Goal: Navigation & Orientation: Understand site structure

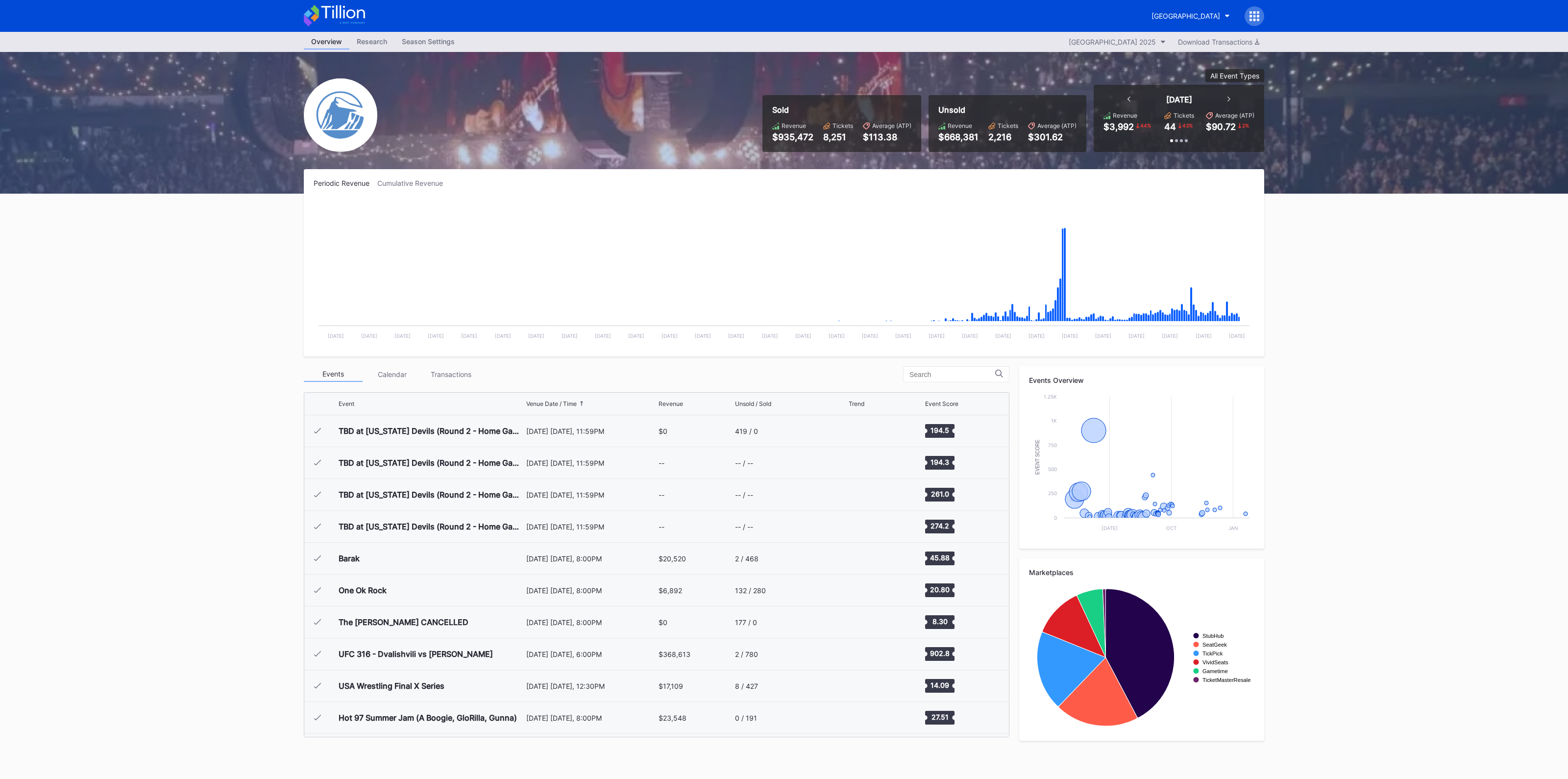
scroll to position [1020, 0]
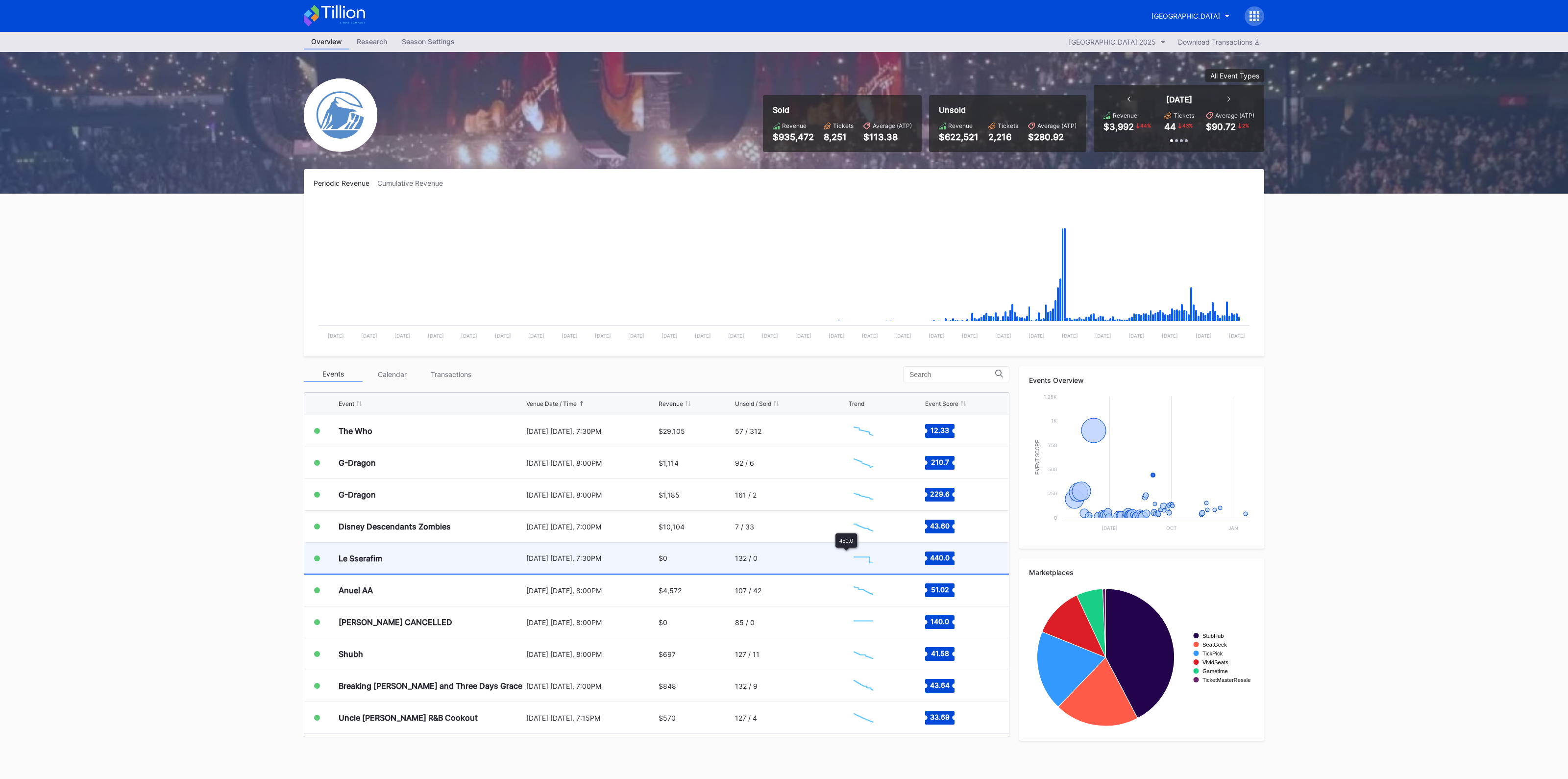
click at [825, 554] on div "132 / 0" at bounding box center [791, 558] width 111 height 31
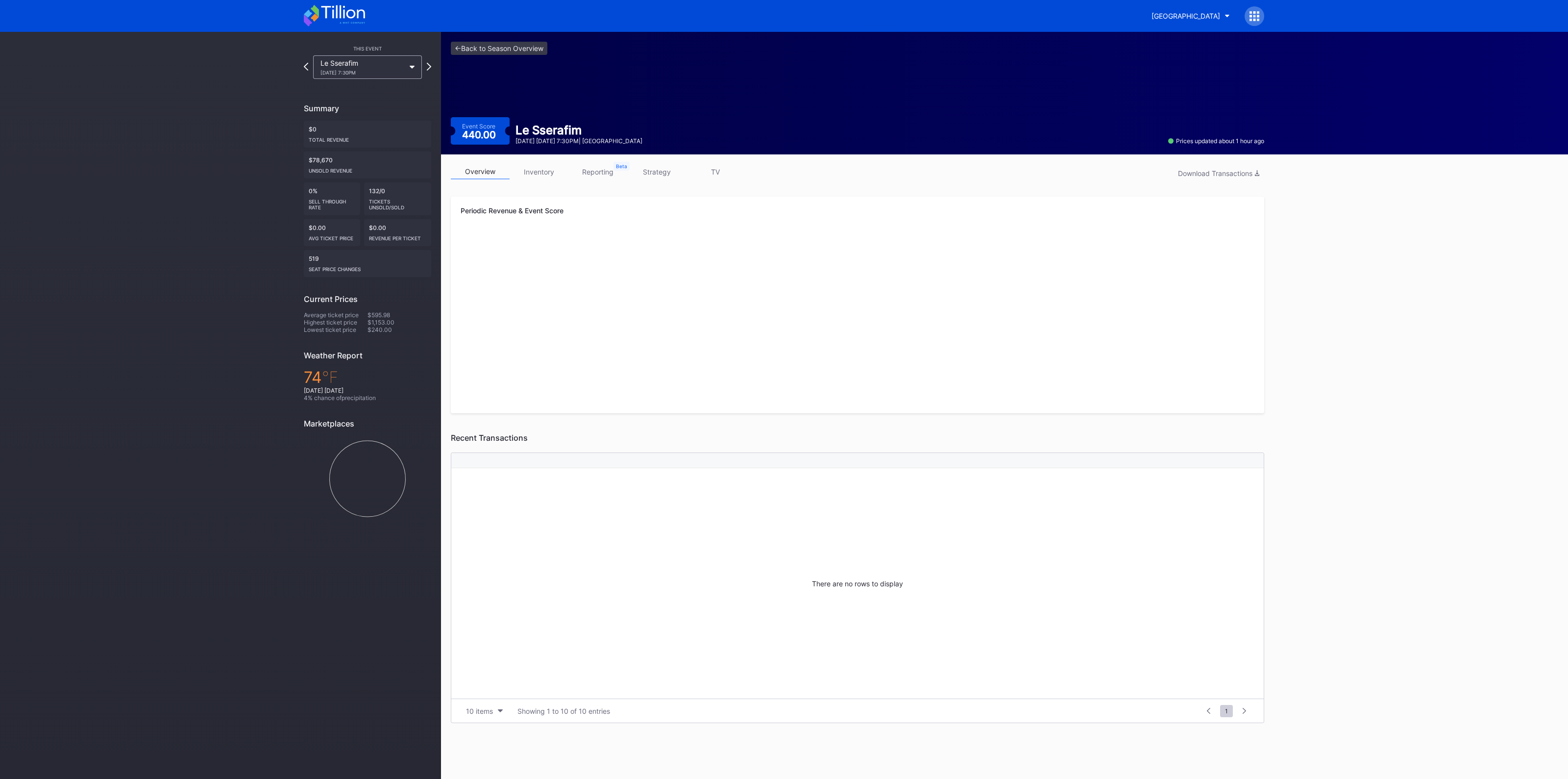
click at [552, 171] on link "inventory" at bounding box center [539, 172] width 59 height 15
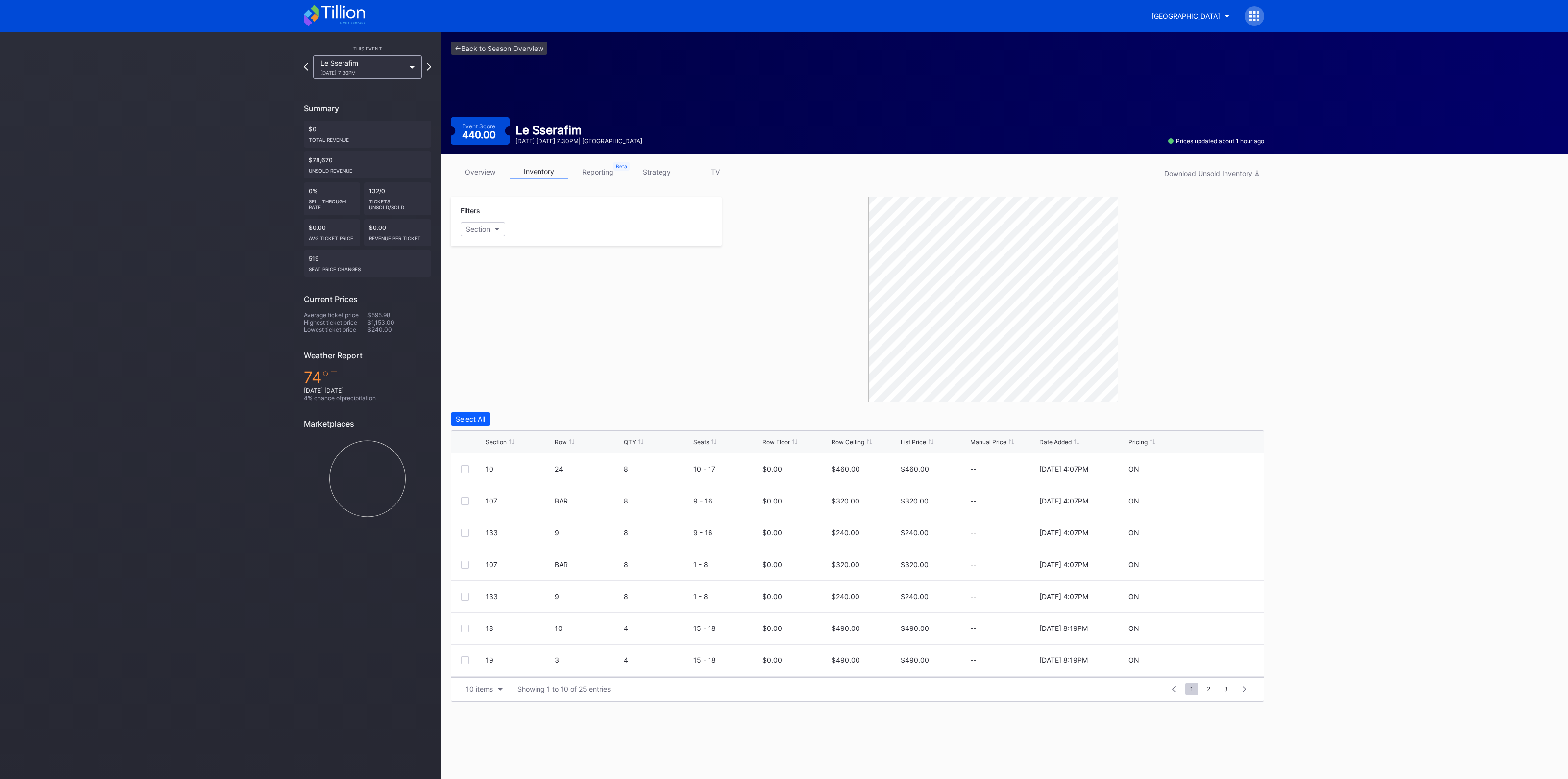
click at [609, 172] on link "reporting" at bounding box center [598, 172] width 59 height 15
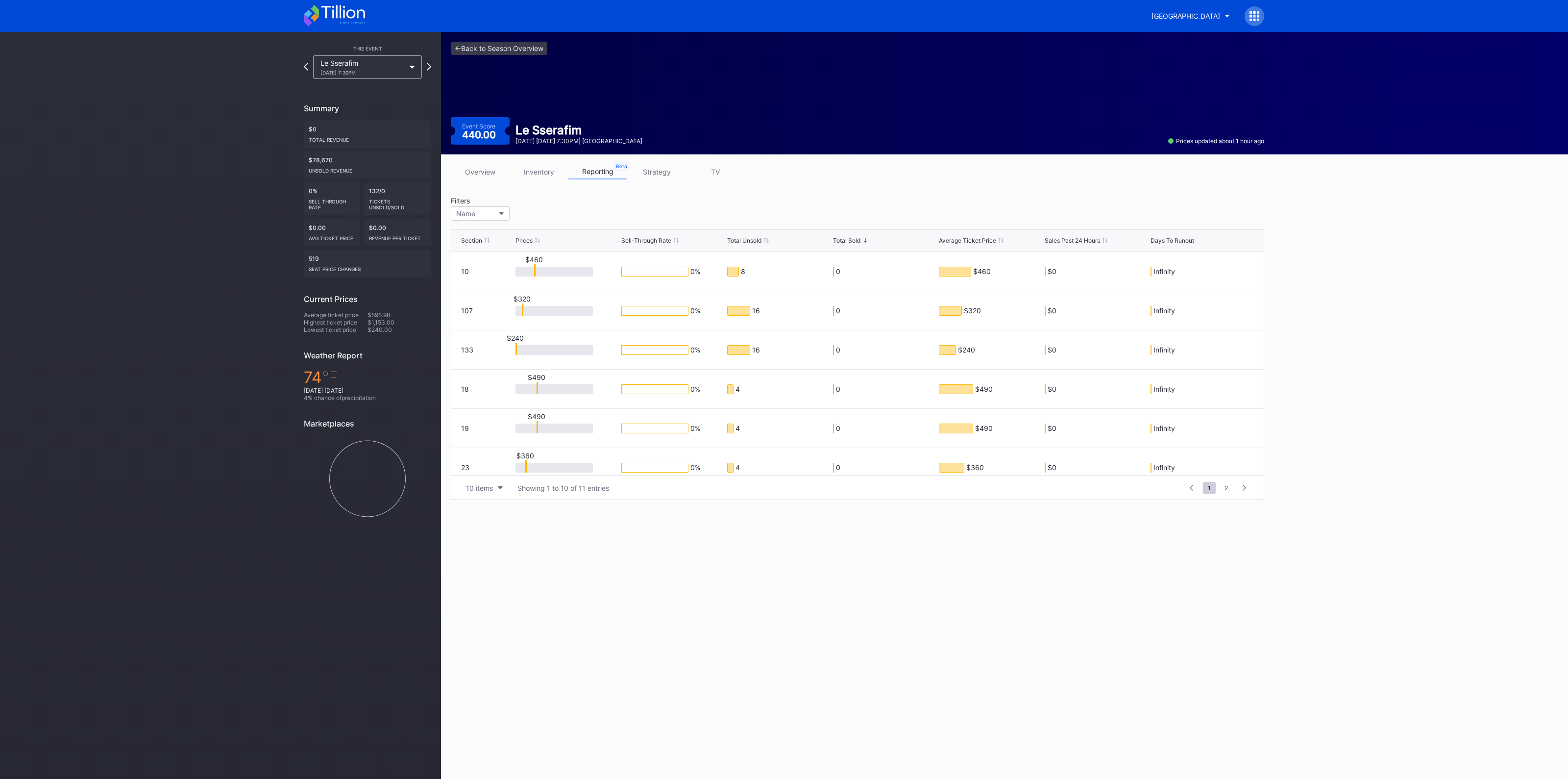
click at [642, 167] on link "strategy" at bounding box center [656, 172] width 59 height 15
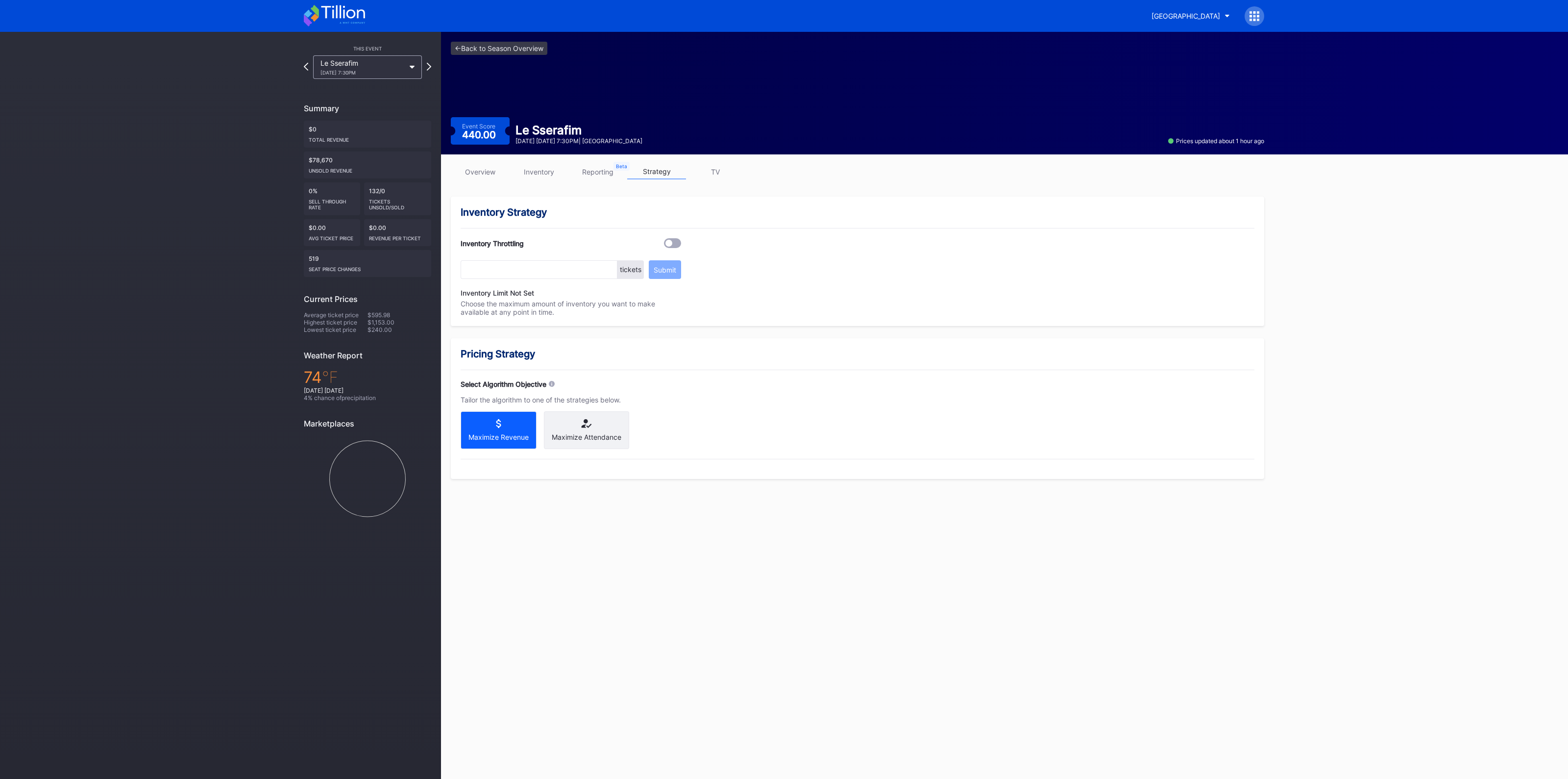
click at [710, 171] on link "TV" at bounding box center [715, 172] width 59 height 15
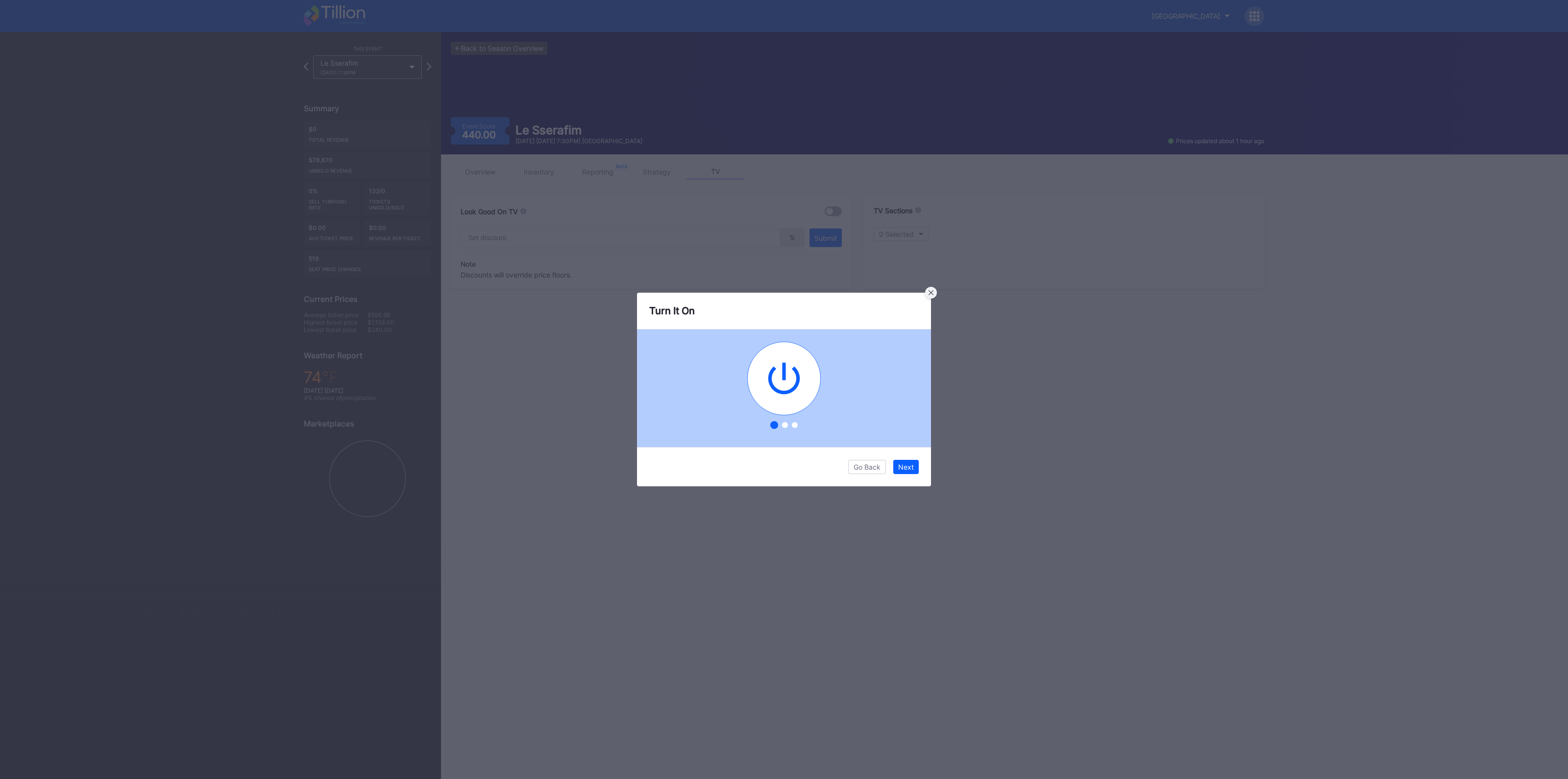
click at [936, 292] on div at bounding box center [931, 292] width 12 height 12
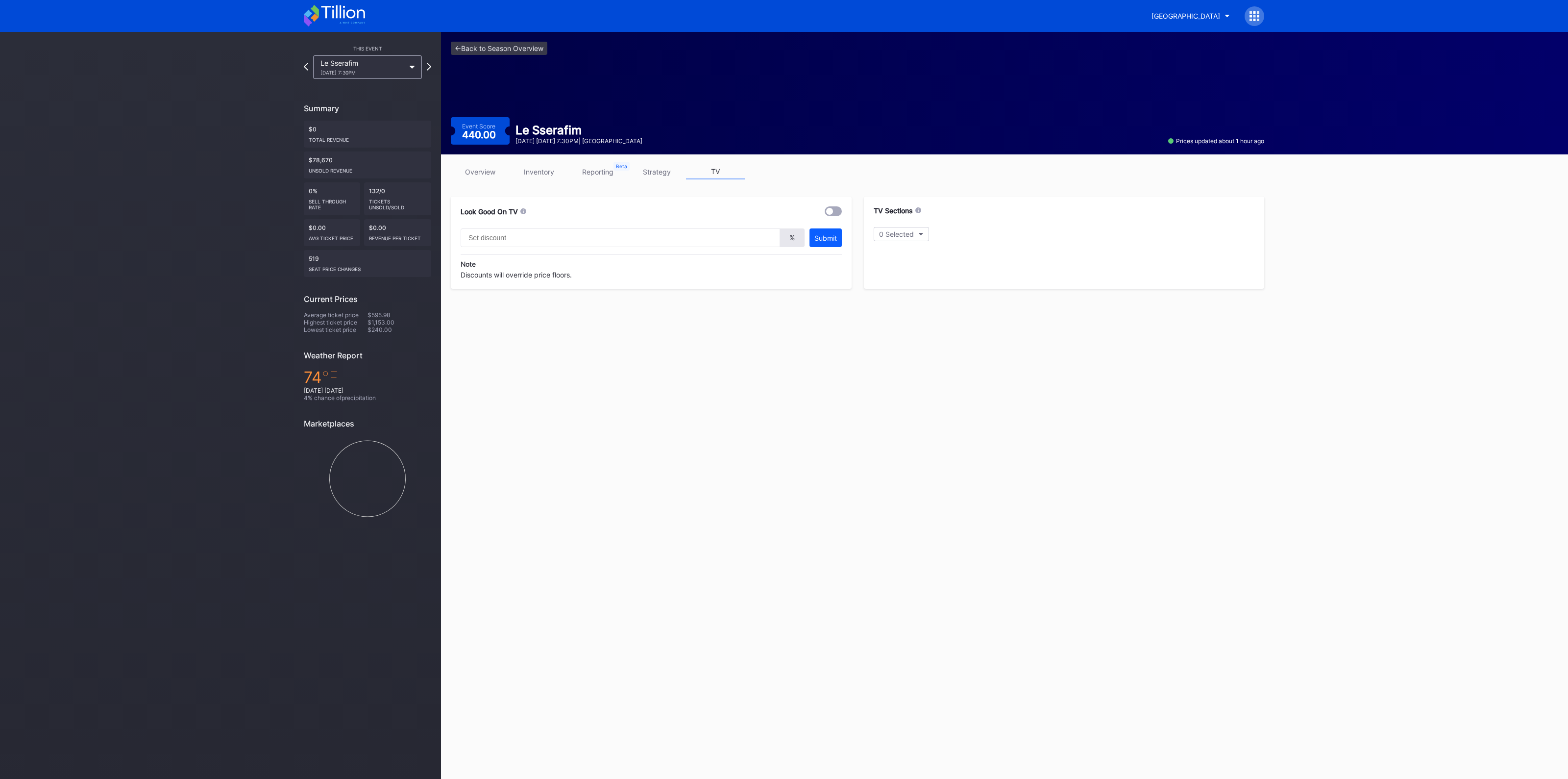
click at [479, 168] on link "overview" at bounding box center [480, 172] width 59 height 15
click at [482, 136] on div "440.00" at bounding box center [480, 135] width 37 height 10
click at [481, 135] on div "440.00" at bounding box center [480, 135] width 37 height 10
click at [480, 135] on div "440.00" at bounding box center [480, 135] width 37 height 10
click at [478, 135] on div "440.00" at bounding box center [480, 135] width 37 height 10
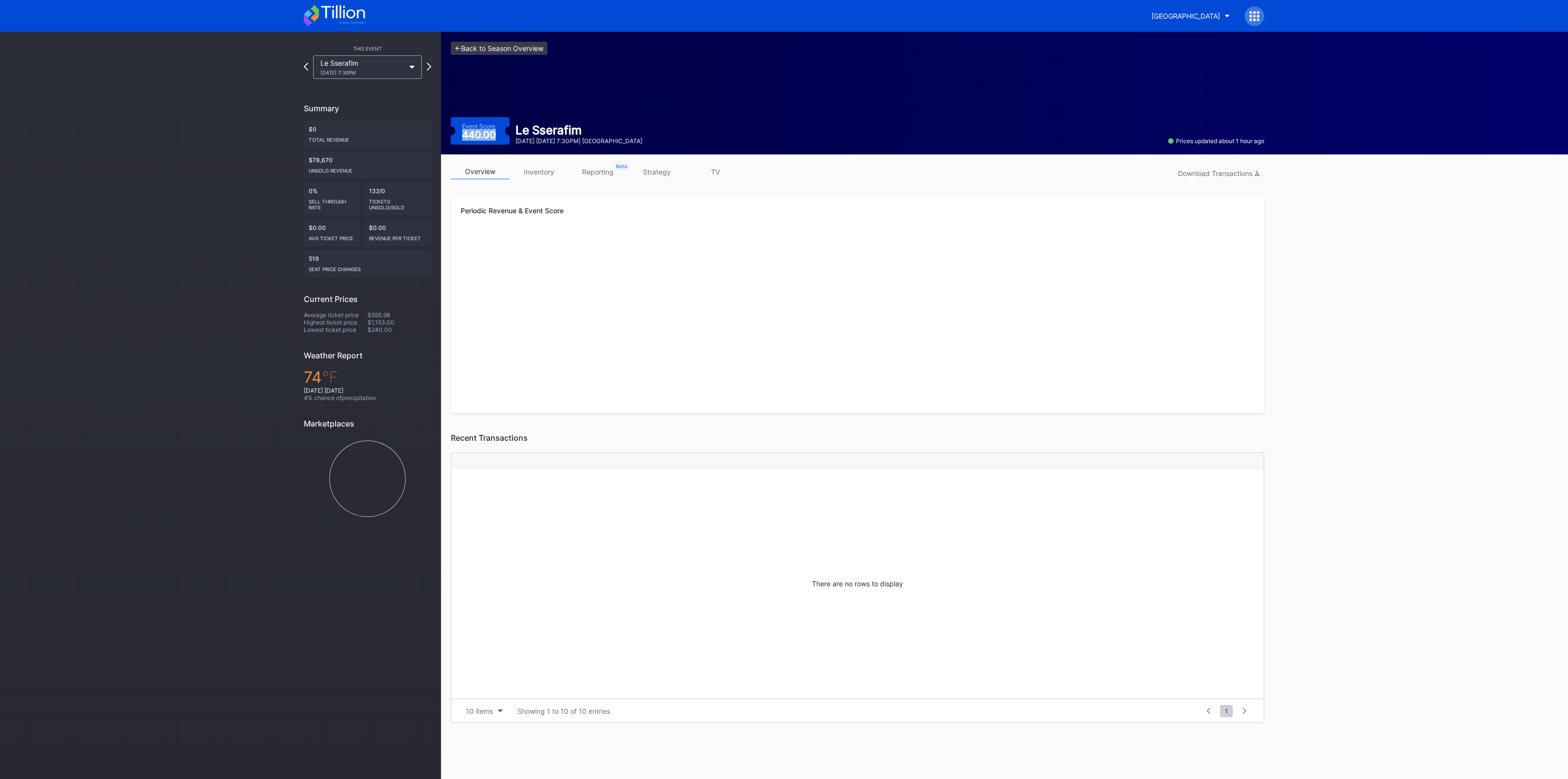
click at [478, 48] on link "<- Back to Season Overview" at bounding box center [499, 48] width 97 height 13
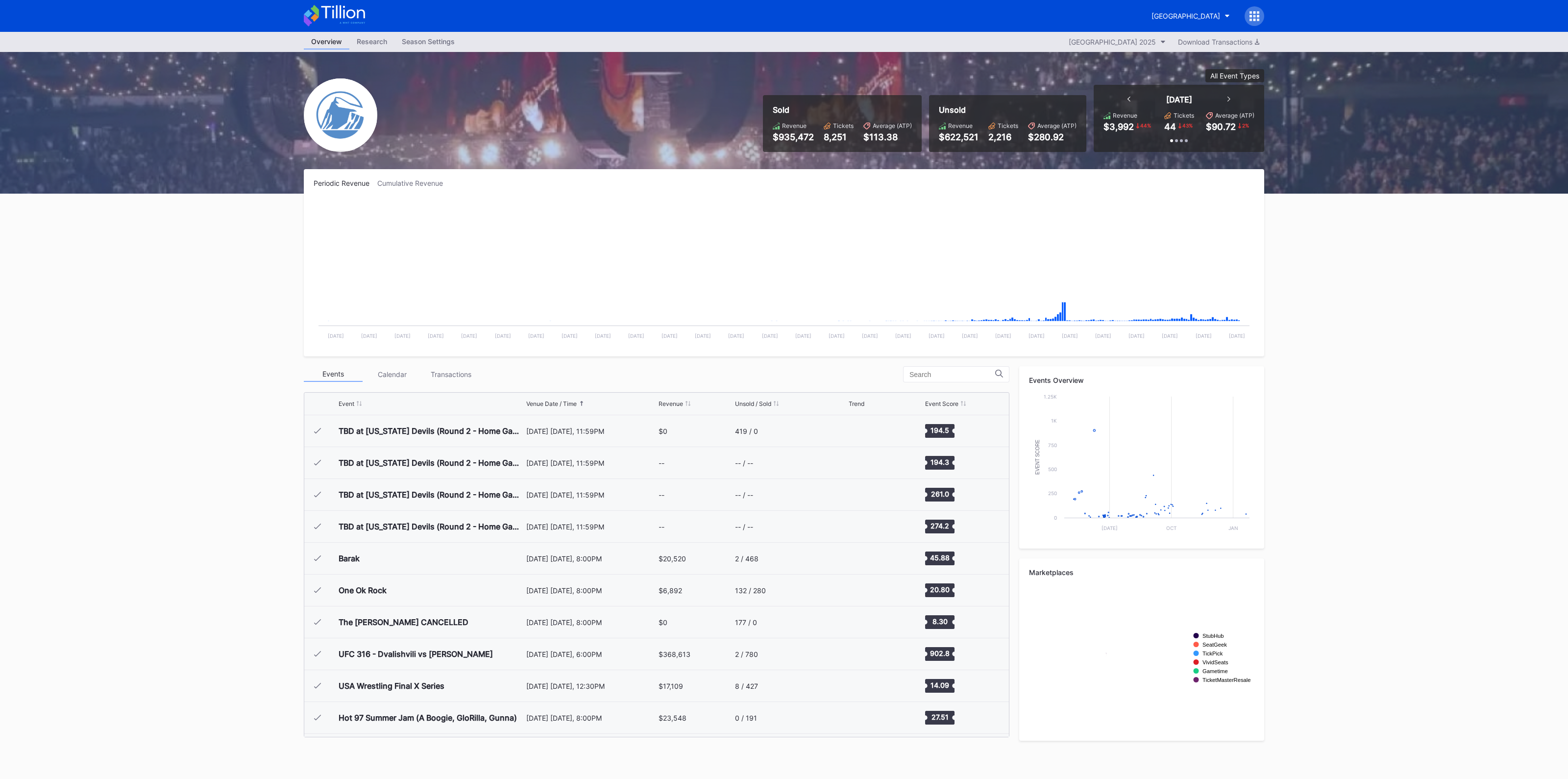
scroll to position [1020, 0]
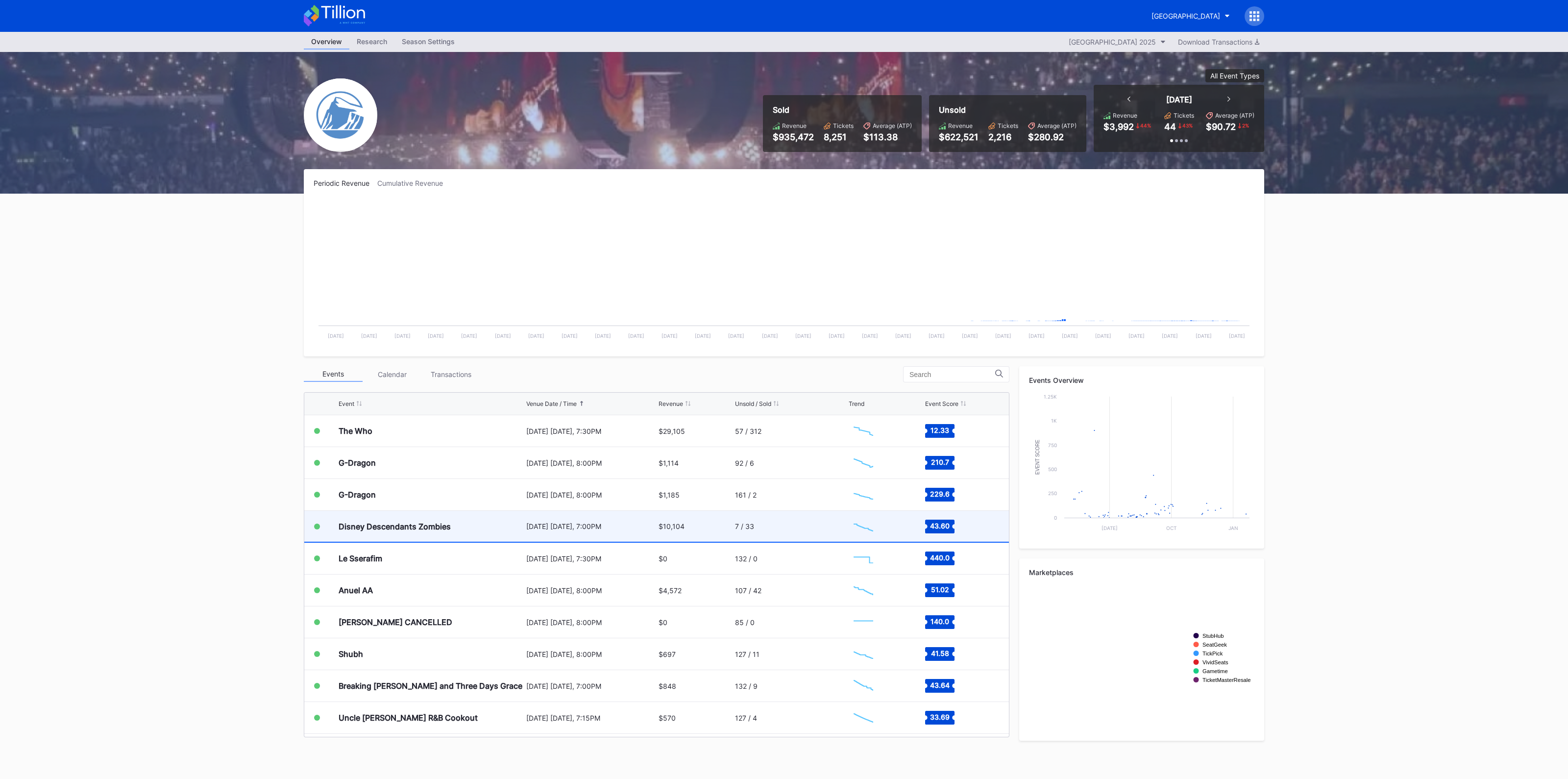
click at [502, 523] on div "Disney Descendants Zombies" at bounding box center [431, 526] width 185 height 31
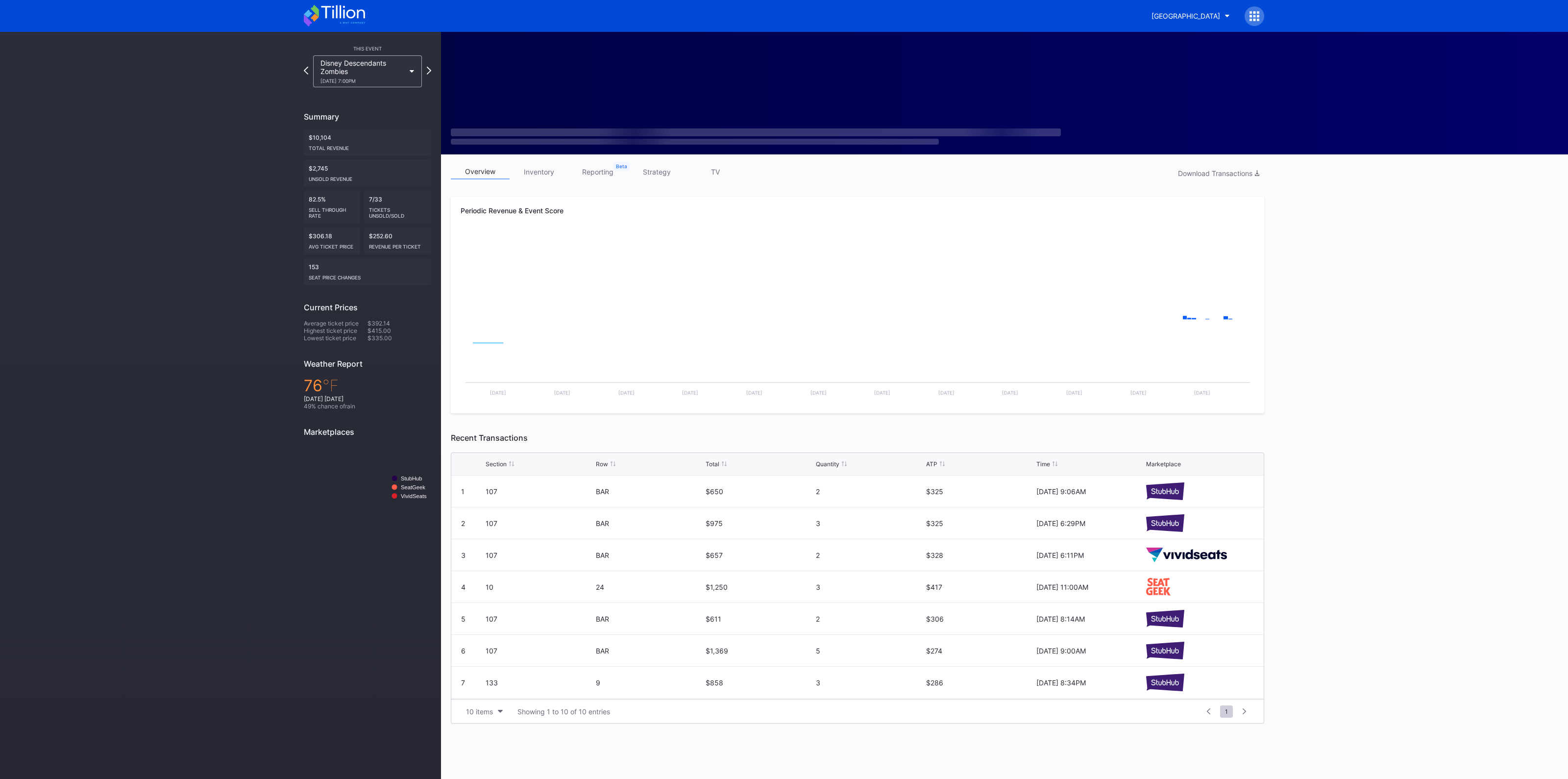
click at [536, 175] on link "inventory" at bounding box center [539, 172] width 59 height 15
